Goal: Task Accomplishment & Management: Use online tool/utility

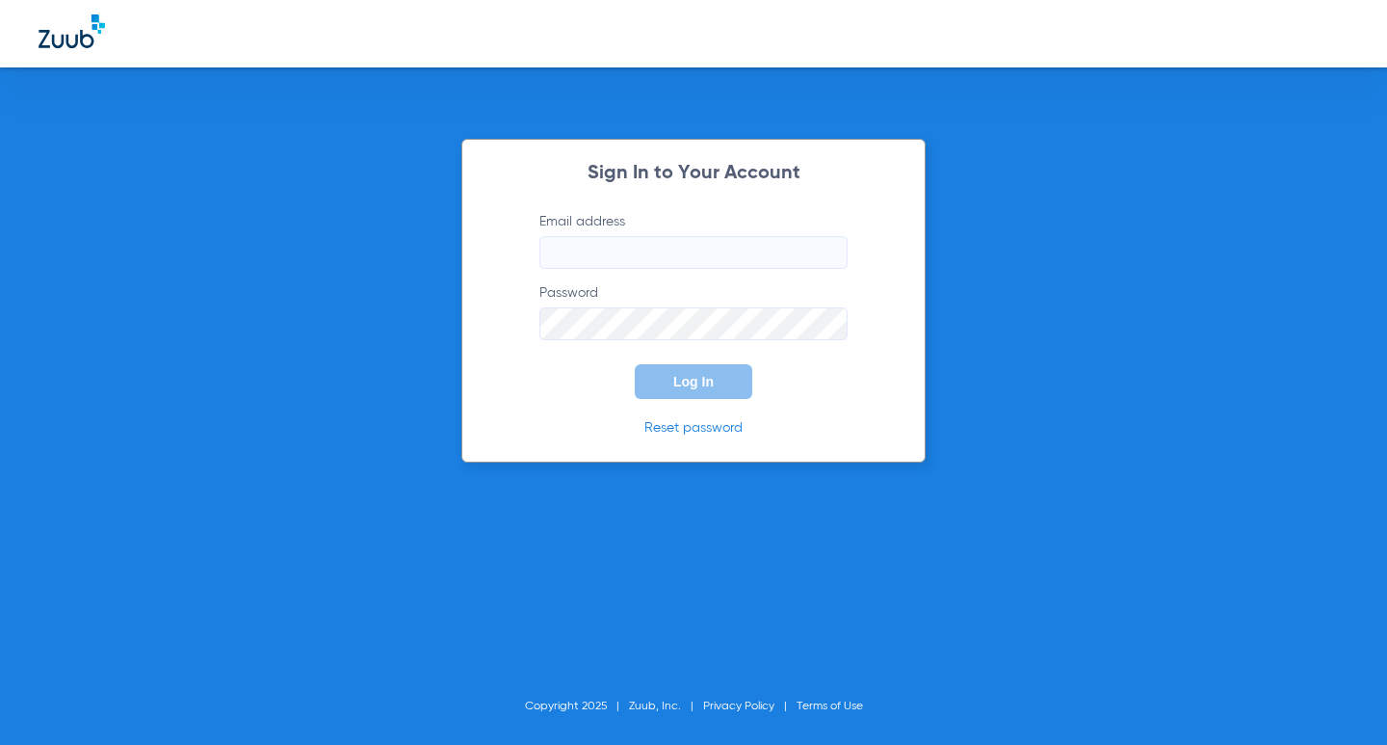
type input "[EMAIL_ADDRESS][DOMAIN_NAME]"
click at [669, 395] on button "Log In" at bounding box center [694, 381] width 118 height 35
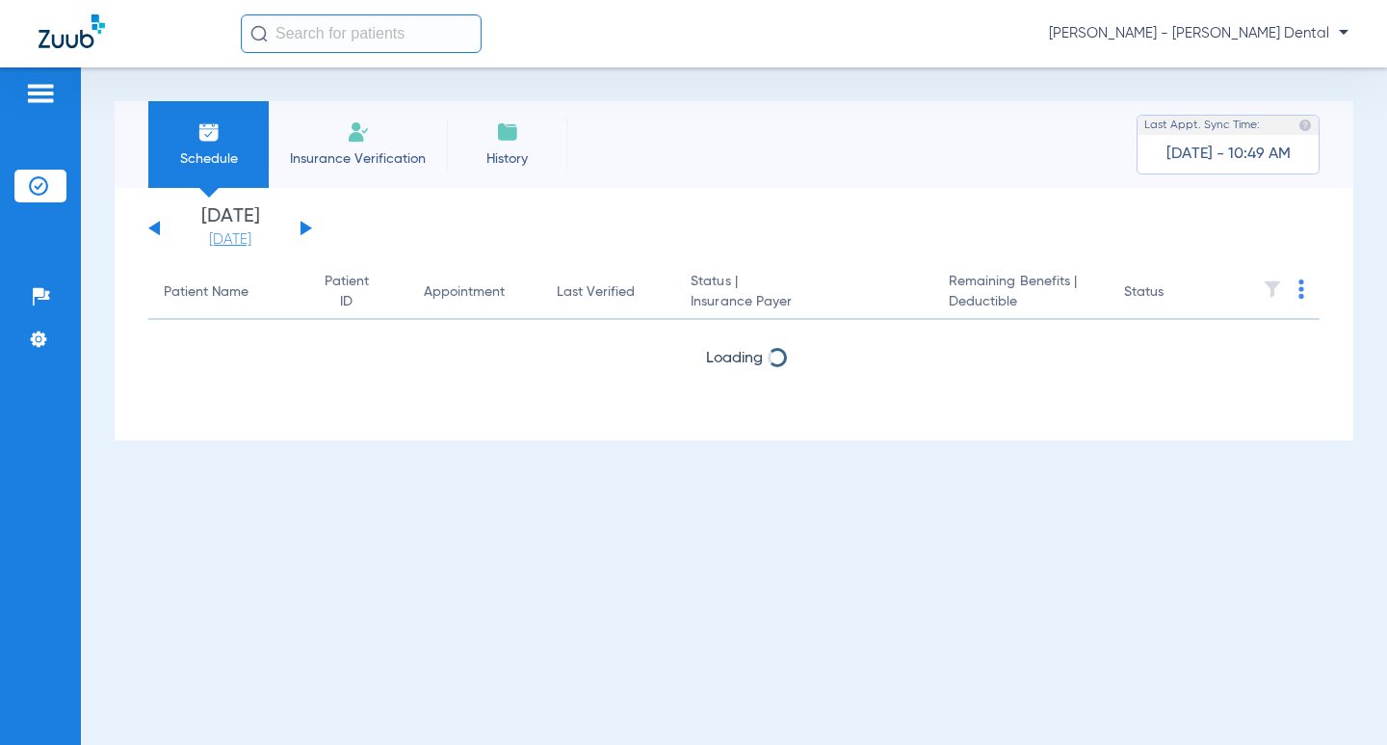
click at [239, 236] on link "[DATE]" at bounding box center [230, 239] width 116 height 19
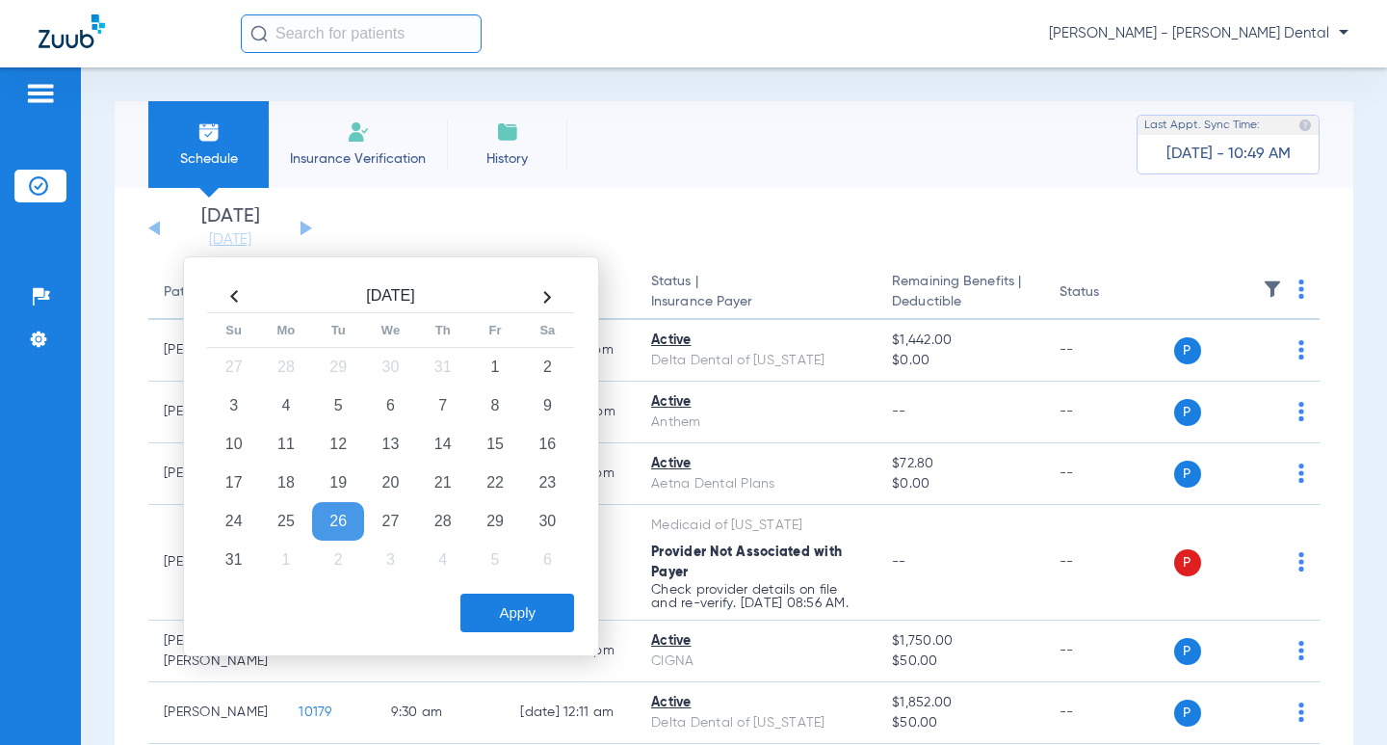
drag, startPoint x: 381, startPoint y: 562, endPoint x: 398, endPoint y: 580, distance: 25.2
click at [382, 563] on td "3" at bounding box center [390, 559] width 52 height 39
click at [492, 600] on button "Apply" at bounding box center [517, 612] width 114 height 39
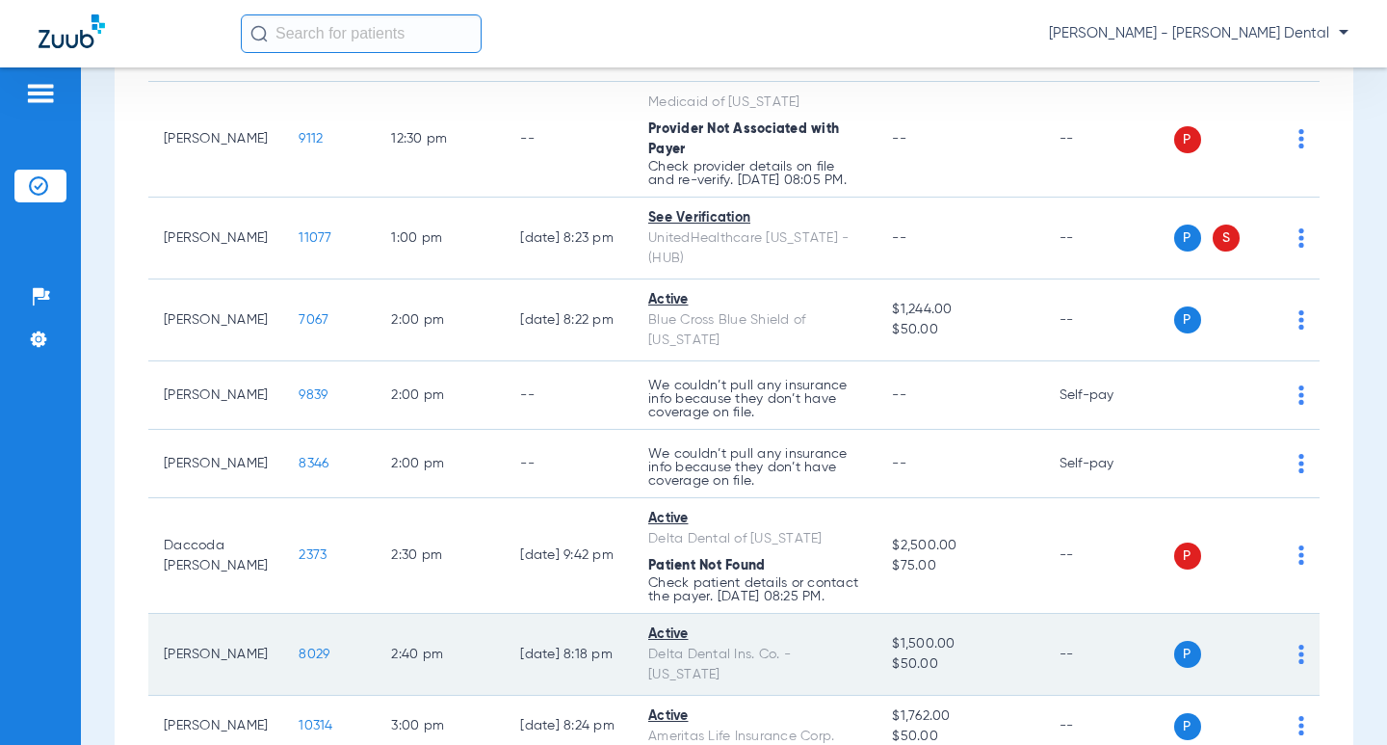
scroll to position [1476, 0]
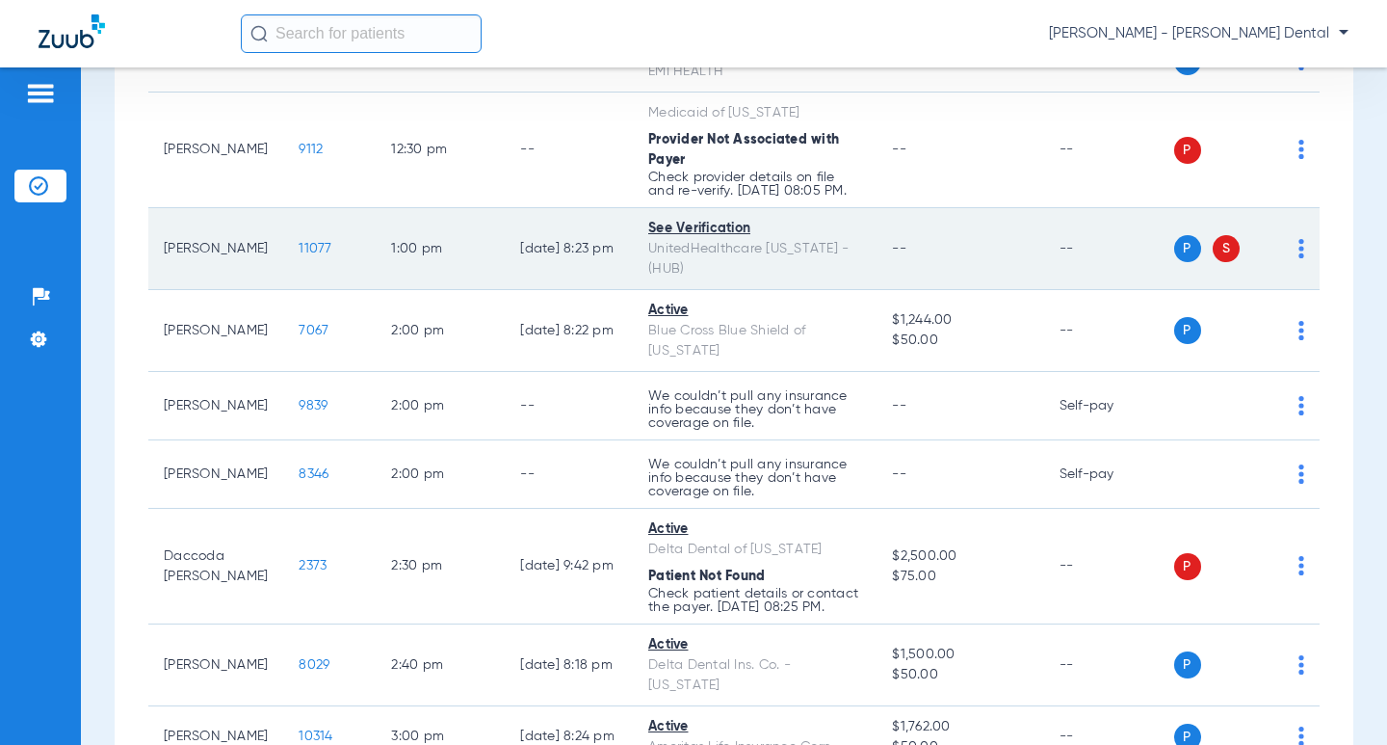
click at [303, 255] on span "11077" at bounding box center [315, 248] width 33 height 13
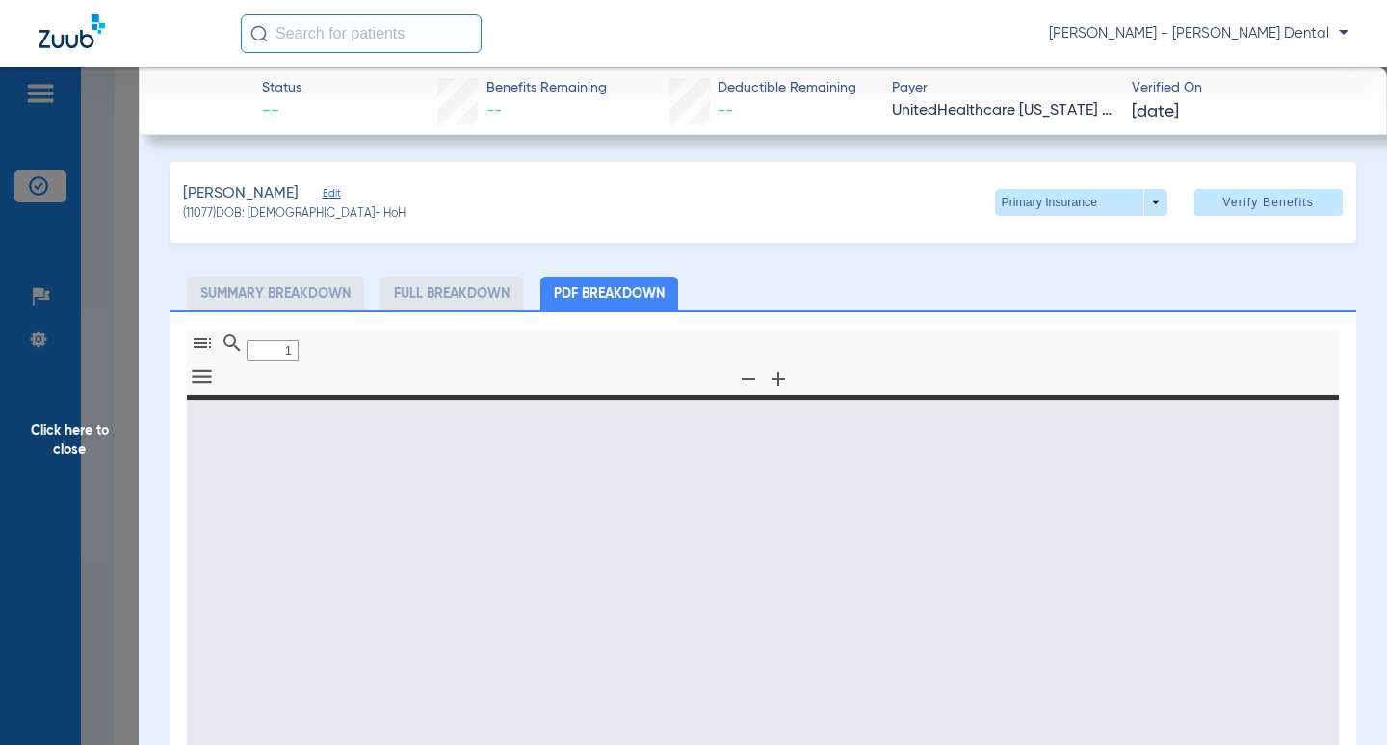
type input "0"
select select "page-width"
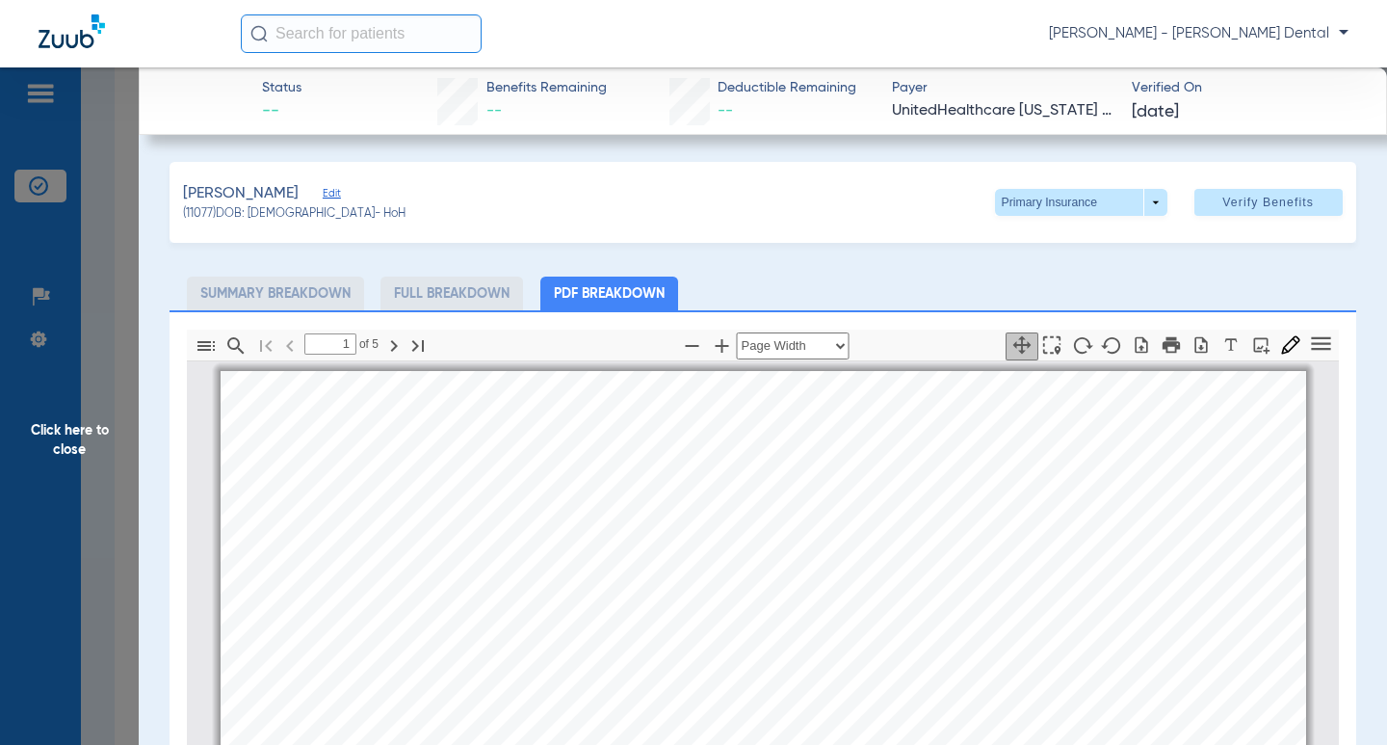
scroll to position [10, 0]
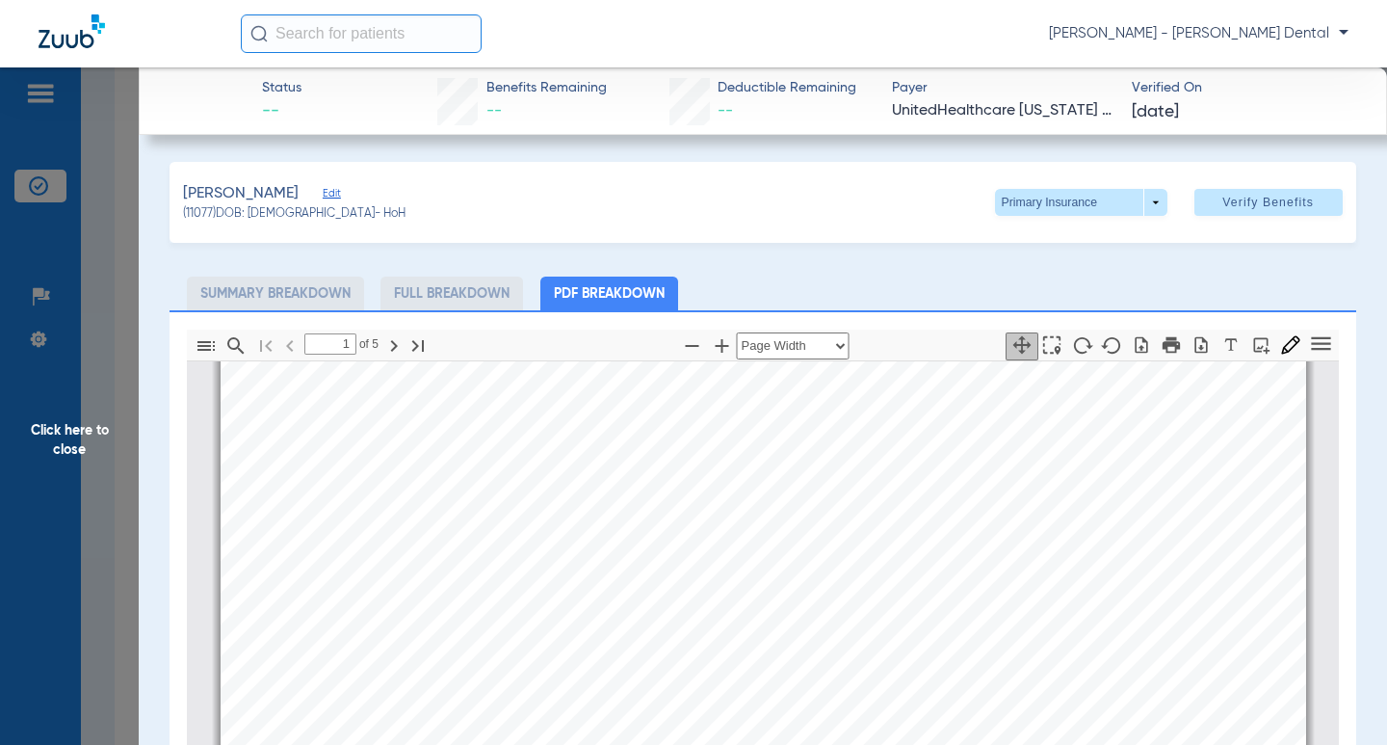
type input "2"
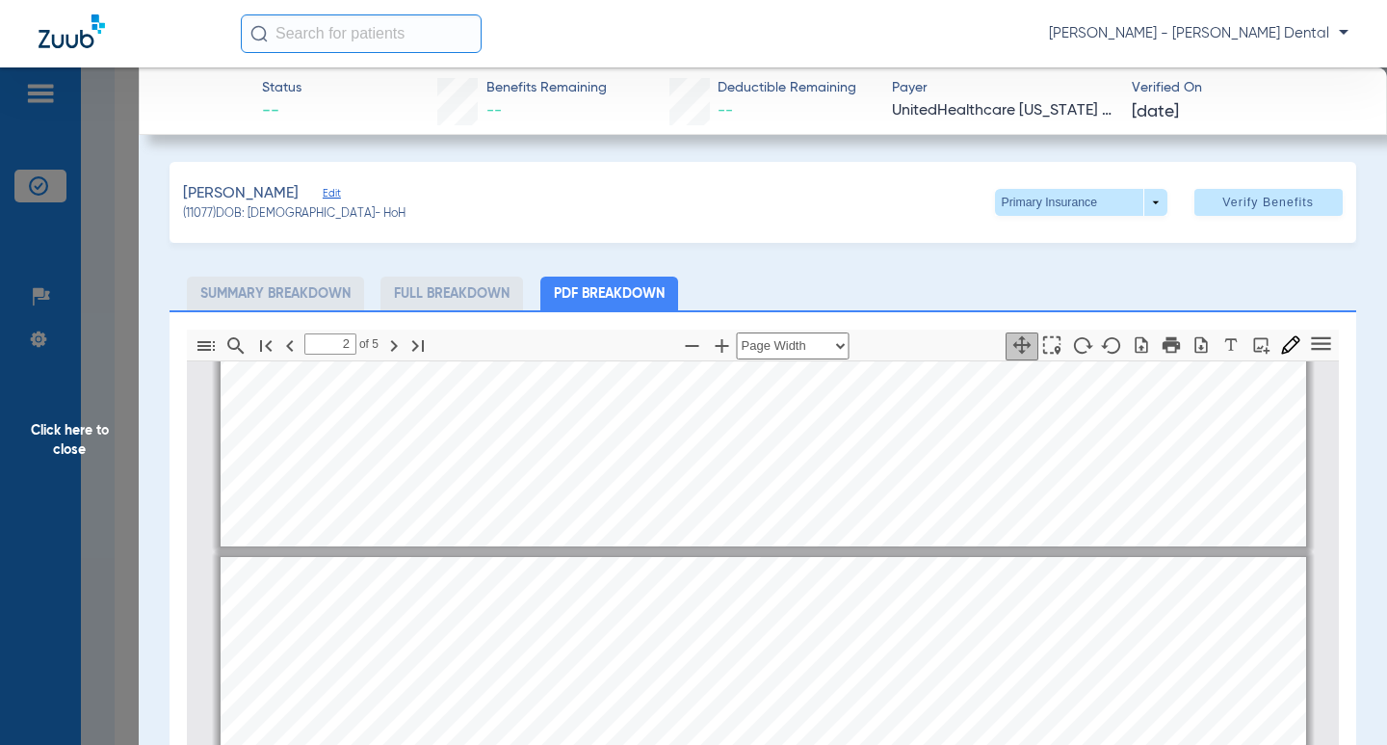
click at [109, 253] on span "Click here to close" at bounding box center [69, 439] width 139 height 745
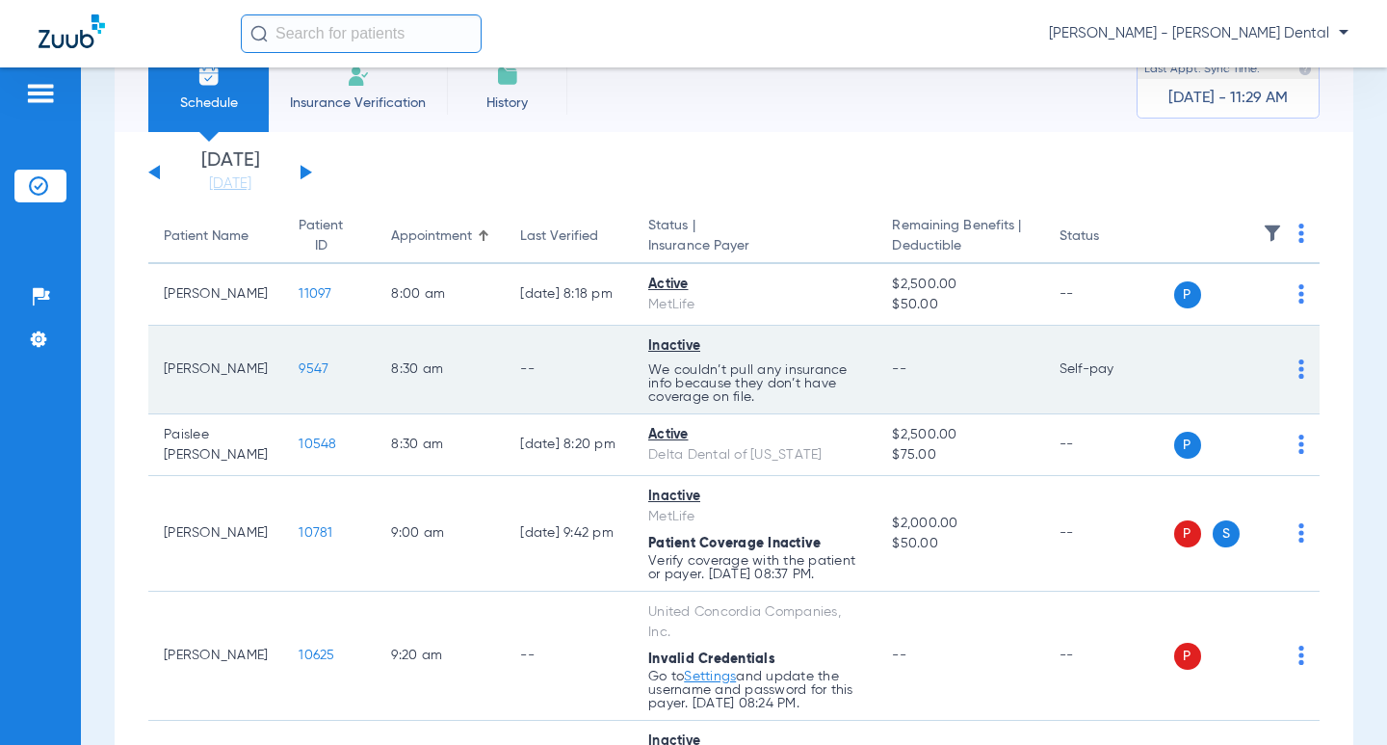
scroll to position [0, 0]
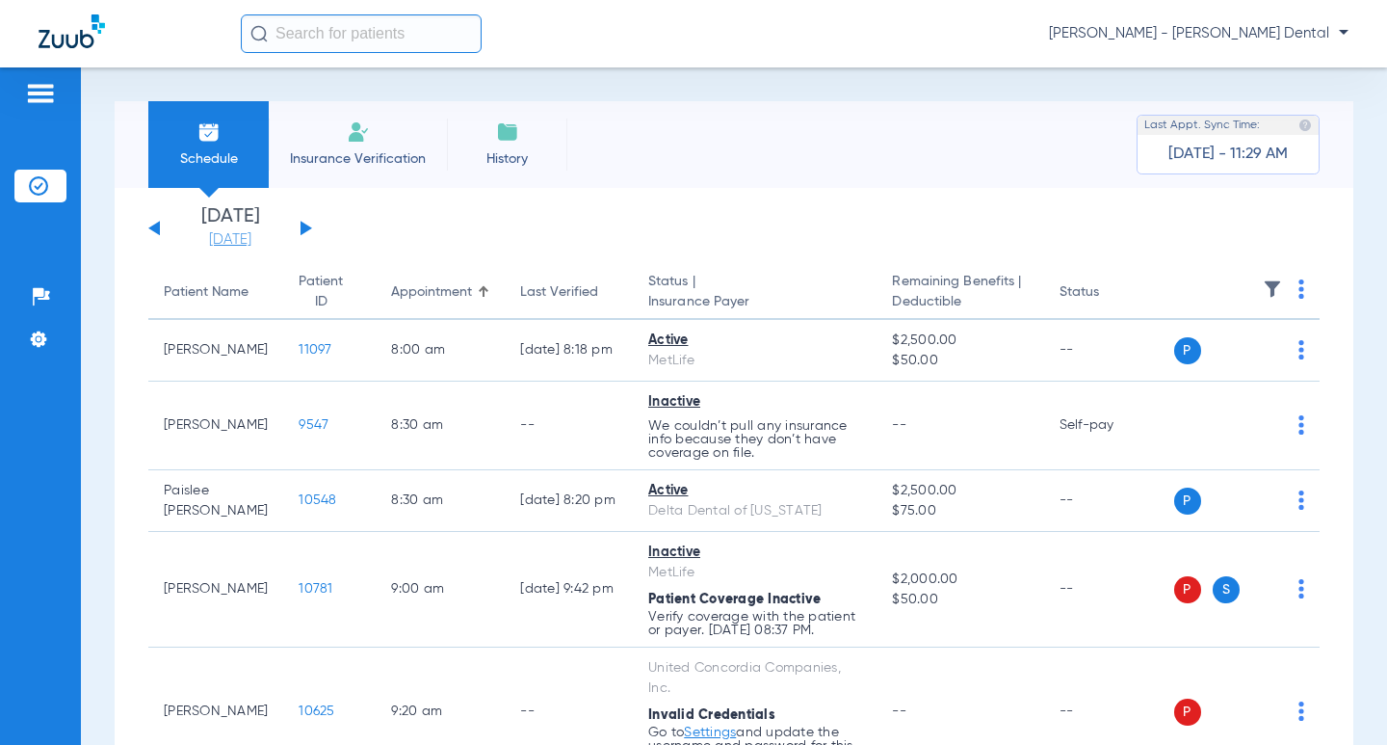
click at [224, 230] on link "[DATE]" at bounding box center [230, 239] width 116 height 19
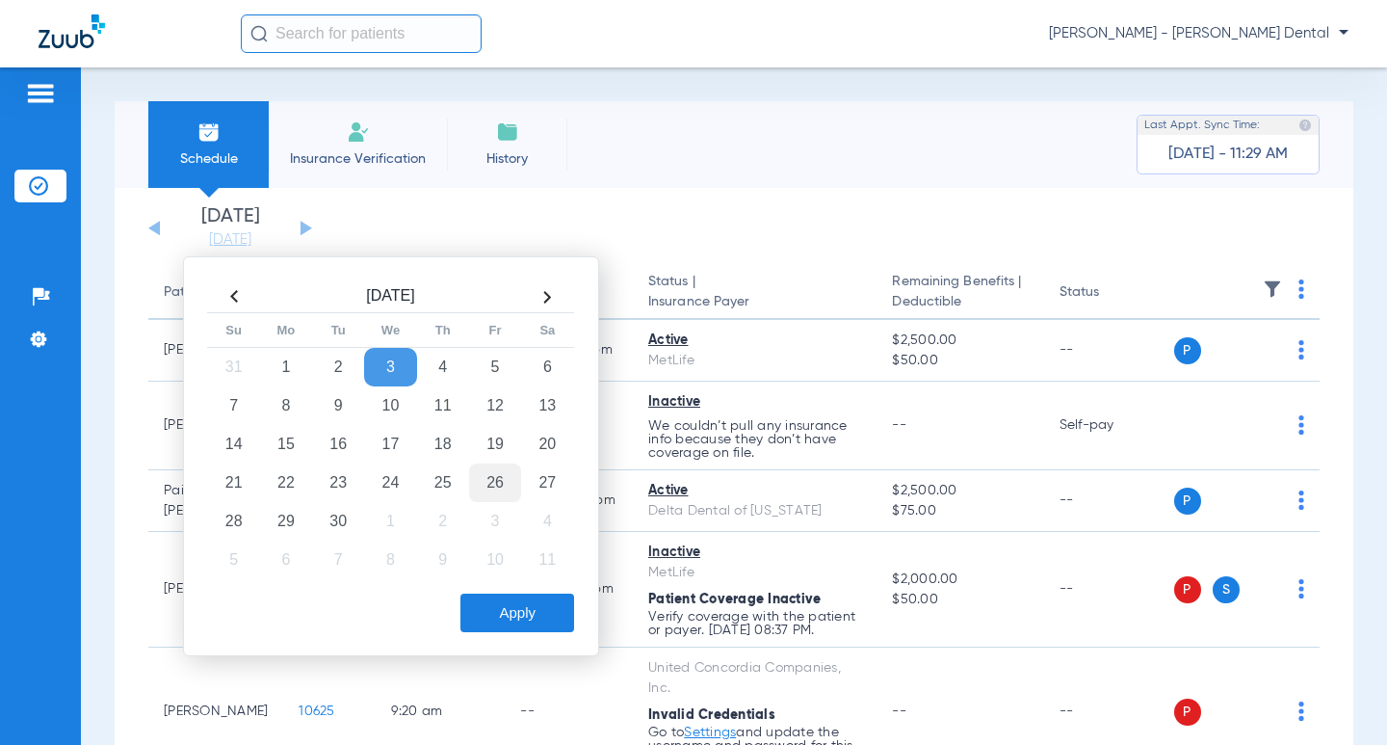
drag, startPoint x: 430, startPoint y: 353, endPoint x: 506, endPoint y: 467, distance: 137.6
click at [430, 354] on td "4" at bounding box center [443, 367] width 52 height 39
drag, startPoint x: 554, startPoint y: 606, endPoint x: 634, endPoint y: 575, distance: 85.7
click at [553, 603] on button "Apply" at bounding box center [517, 612] width 114 height 39
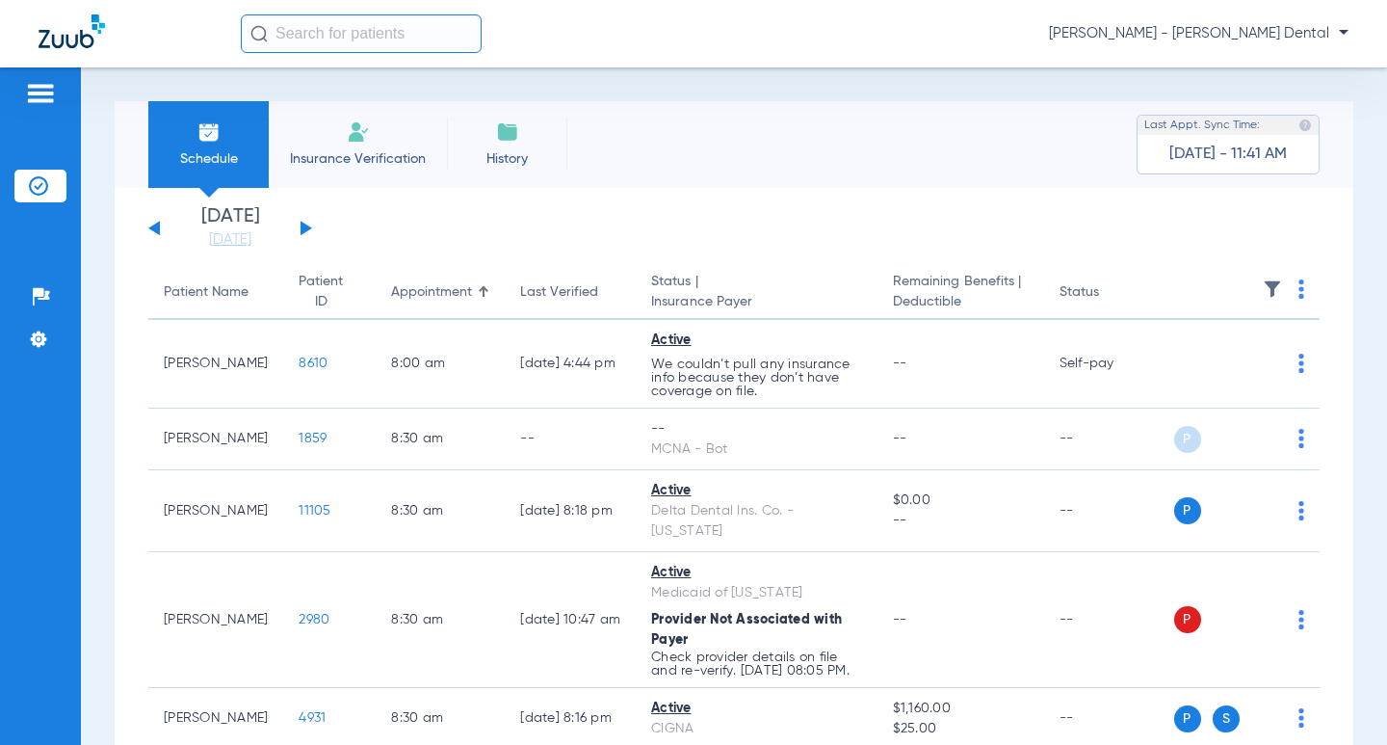
click at [304, 225] on button at bounding box center [307, 228] width 12 height 14
